Goal: Transaction & Acquisition: Purchase product/service

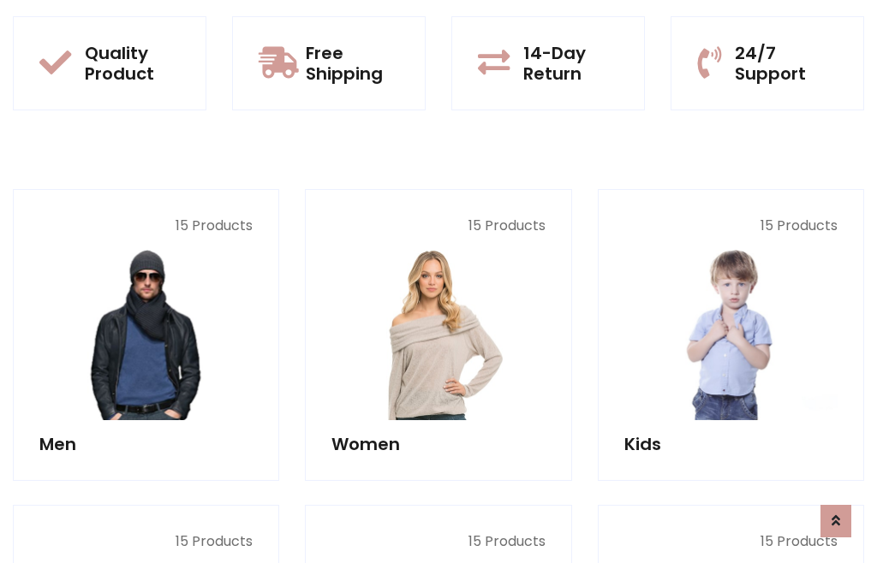
scroll to position [87, 0]
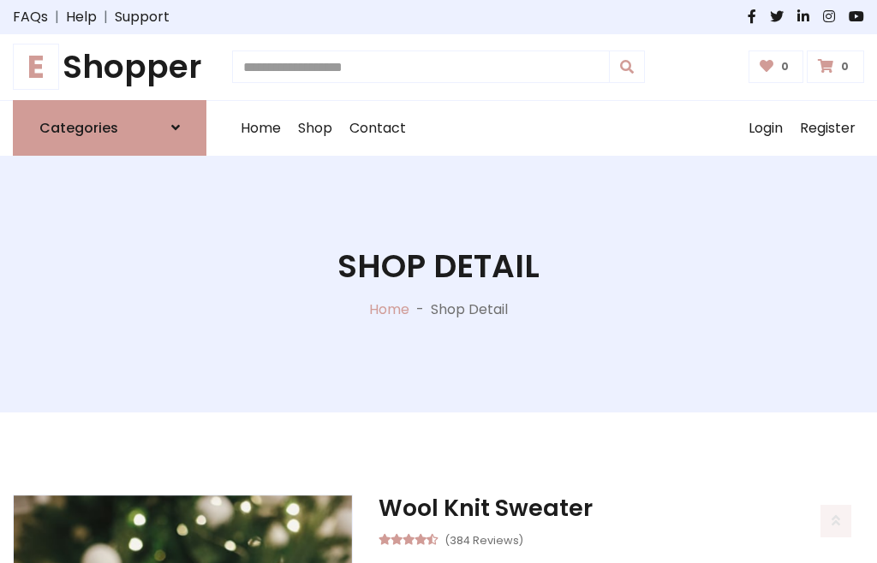
click at [110, 67] on h1 "E Shopper" at bounding box center [109, 67] width 193 height 39
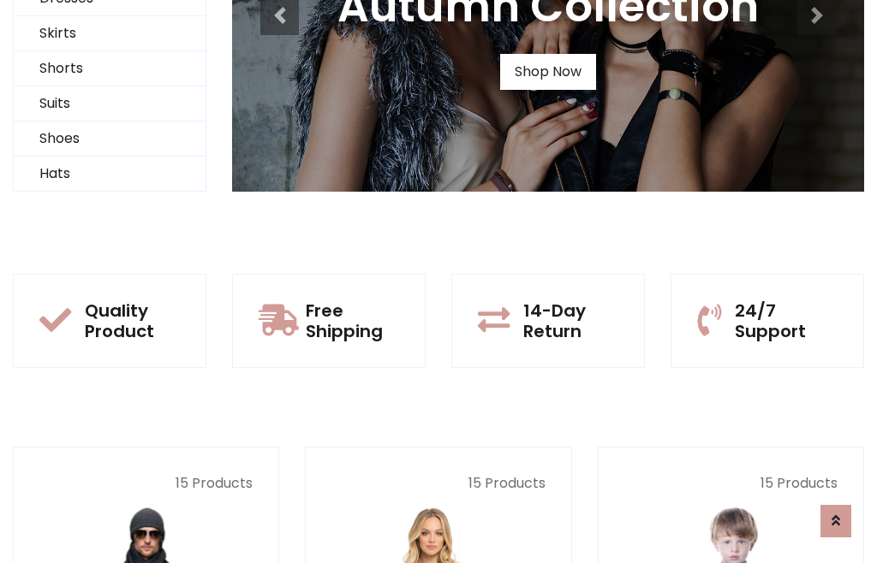
scroll to position [165, 0]
